Goal: Information Seeking & Learning: Learn about a topic

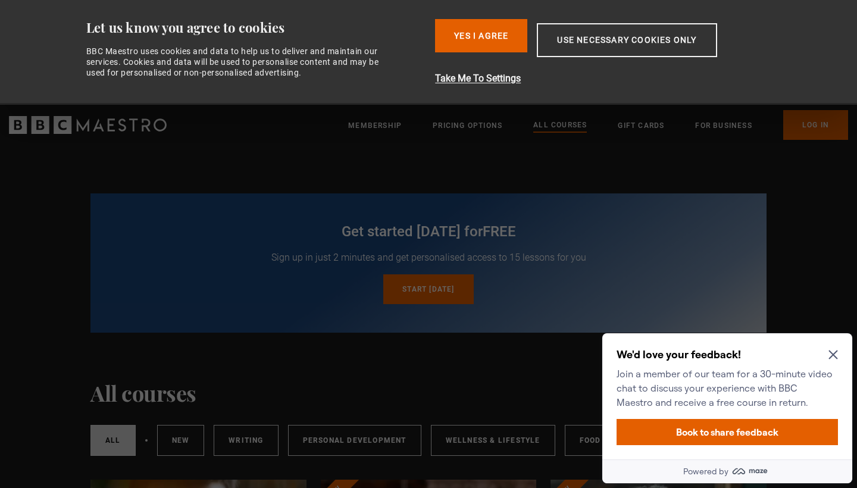
click at [835, 358] on icon "Close Maze Prompt" at bounding box center [834, 355] width 10 height 10
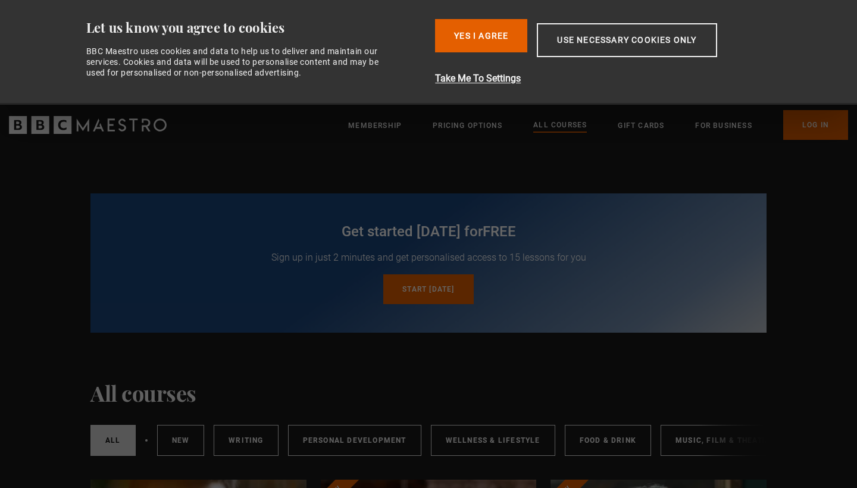
click at [797, 264] on div "Get started today for free Sign up in just 2 minutes and get personalised acces…" at bounding box center [428, 262] width 767 height 139
click at [491, 40] on button "Yes I Agree" at bounding box center [481, 35] width 92 height 33
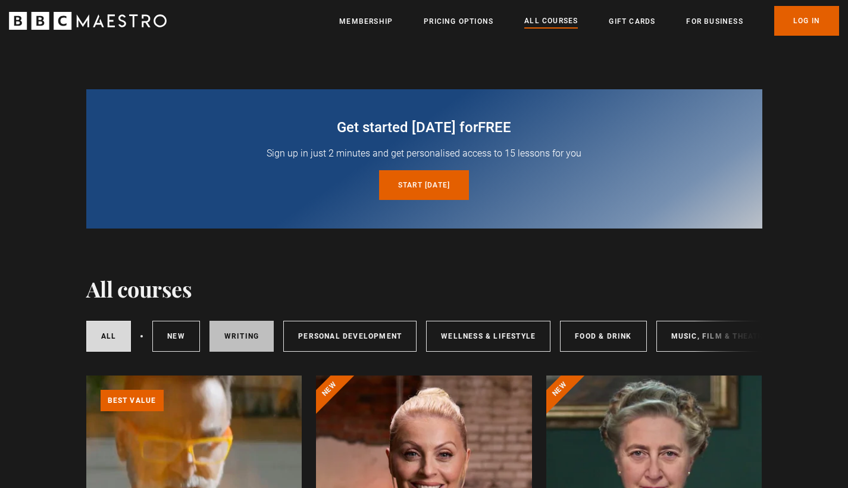
click at [257, 337] on link "Writing" at bounding box center [242, 336] width 64 height 31
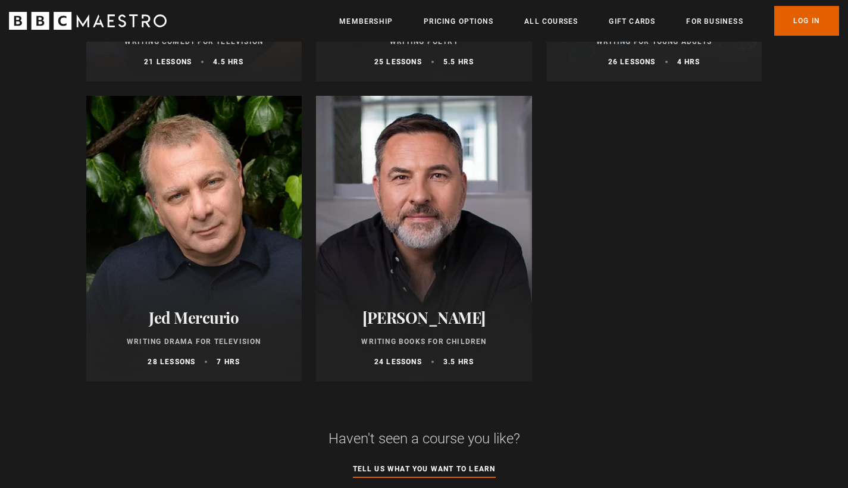
scroll to position [1134, 0]
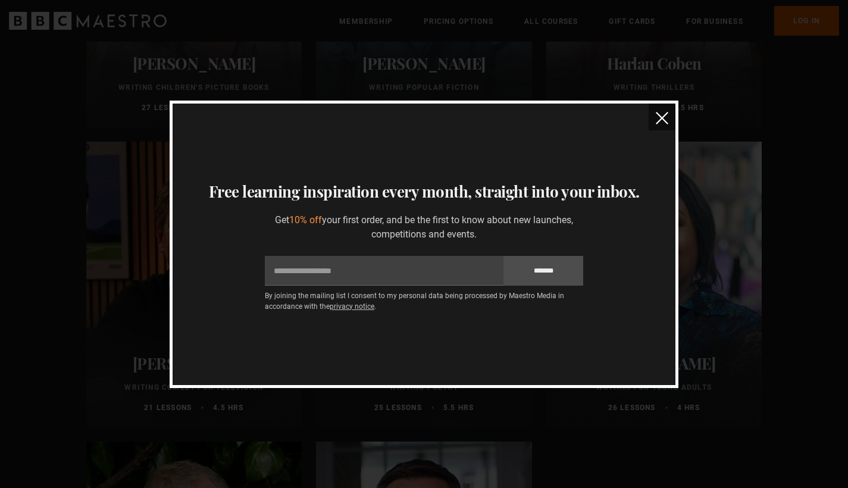
click at [664, 117] on img "close" at bounding box center [662, 118] width 13 height 13
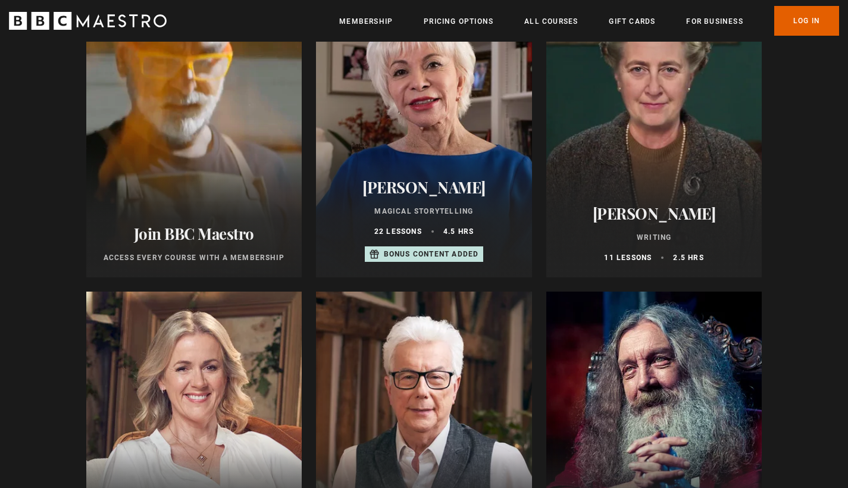
scroll to position [230, 0]
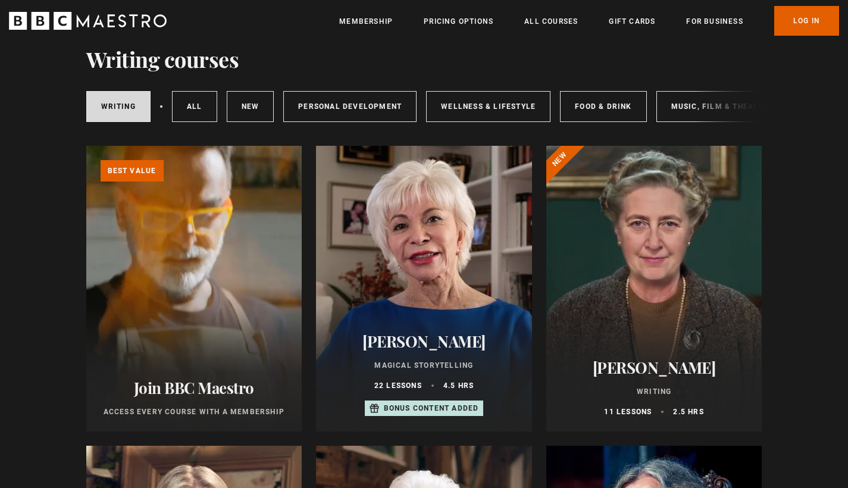
click at [723, 105] on div "Writing All courses New courses Personal Development Wellness & Lifestyle Food …" at bounding box center [424, 106] width 676 height 40
click at [660, 107] on link "Music, Film & Theatre" at bounding box center [720, 106] width 127 height 31
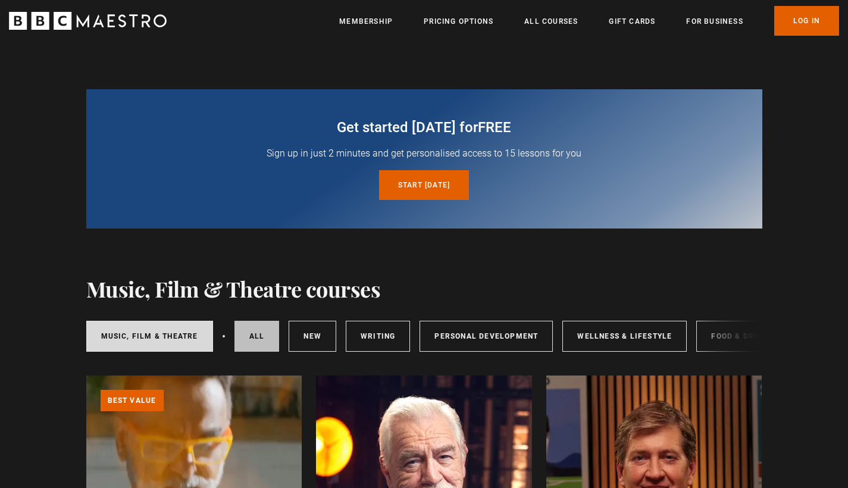
click at [260, 336] on link "All courses" at bounding box center [257, 336] width 45 height 31
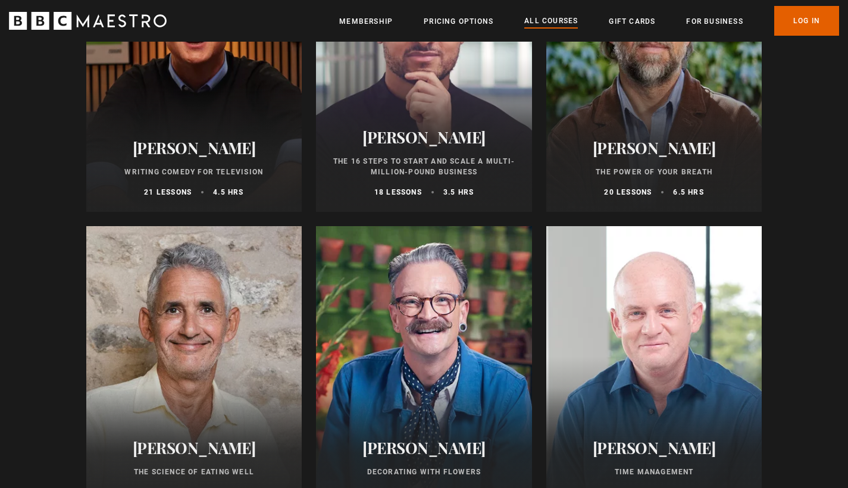
scroll to position [1561, 0]
